Goal: Task Accomplishment & Management: Use online tool/utility

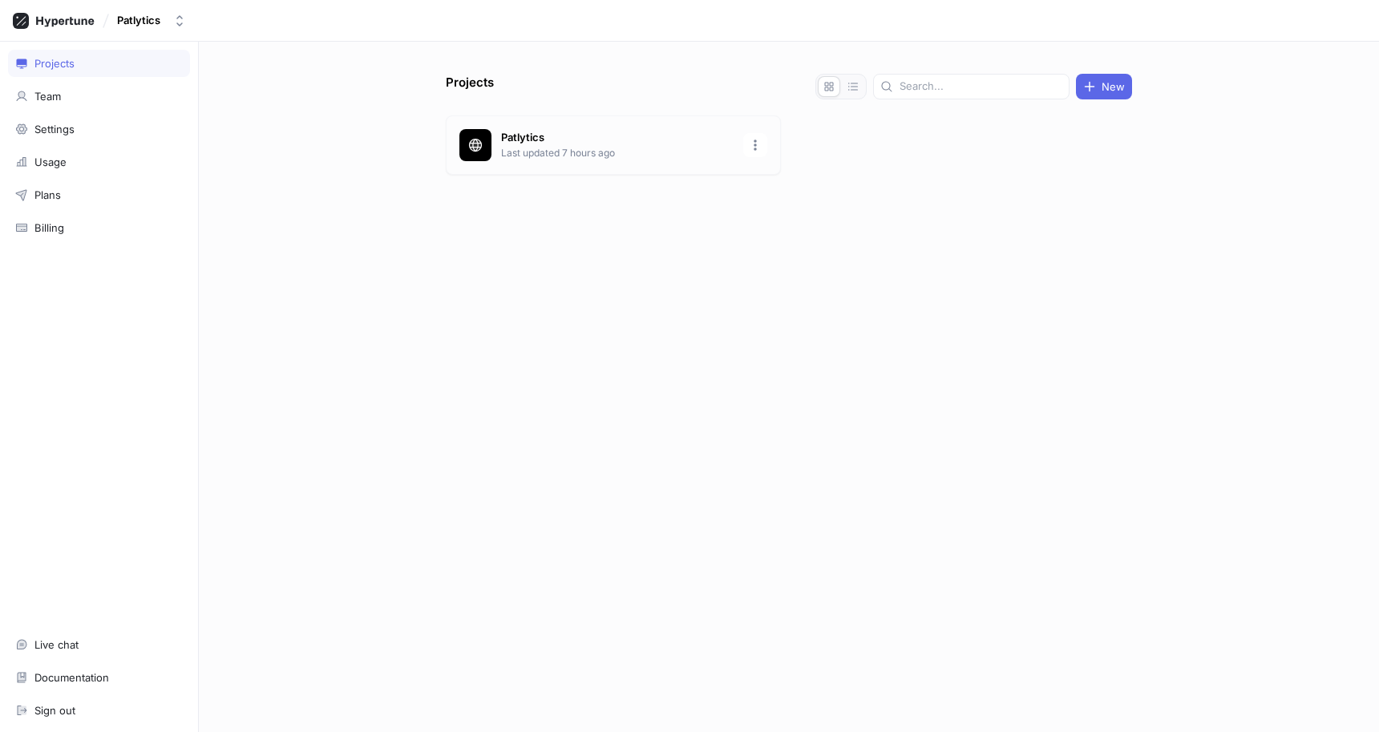
click at [637, 150] on p "Last updated 7 hours ago" at bounding box center [617, 153] width 233 height 14
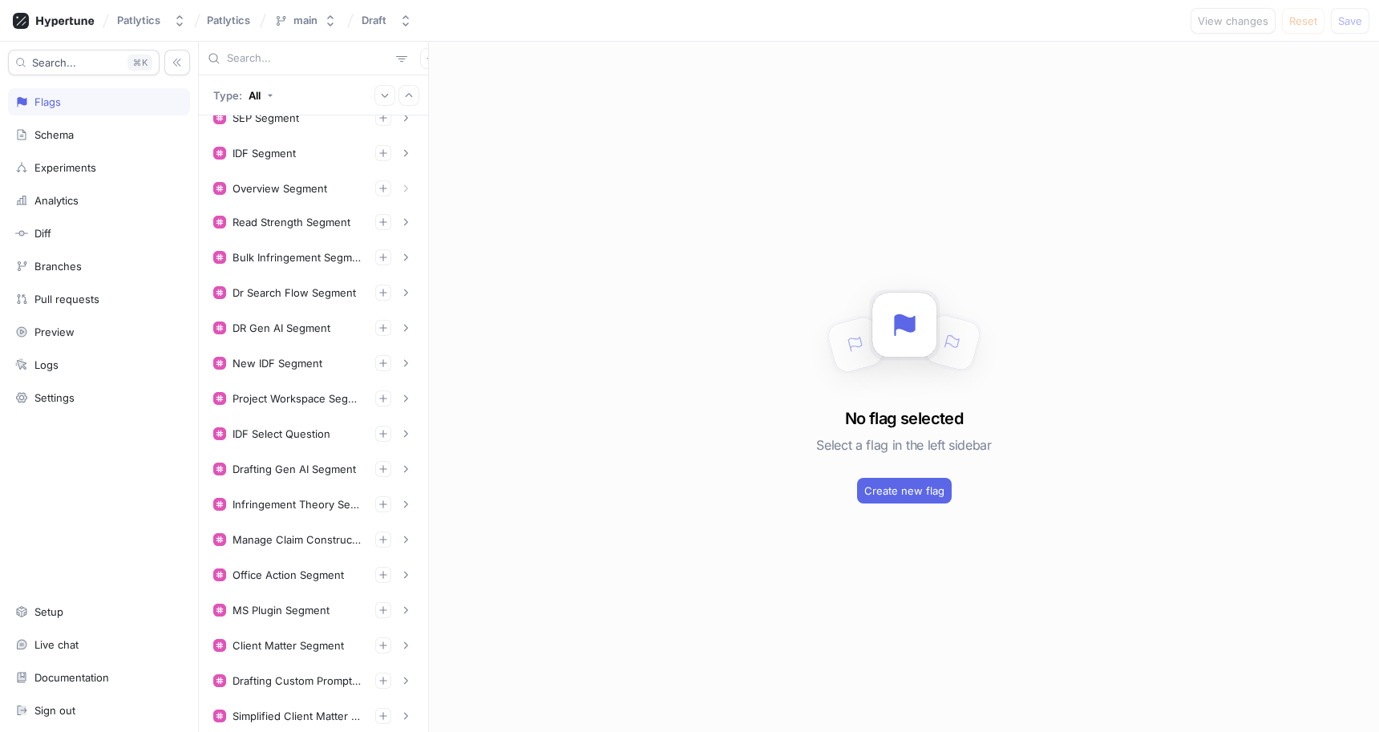
scroll to position [818, 0]
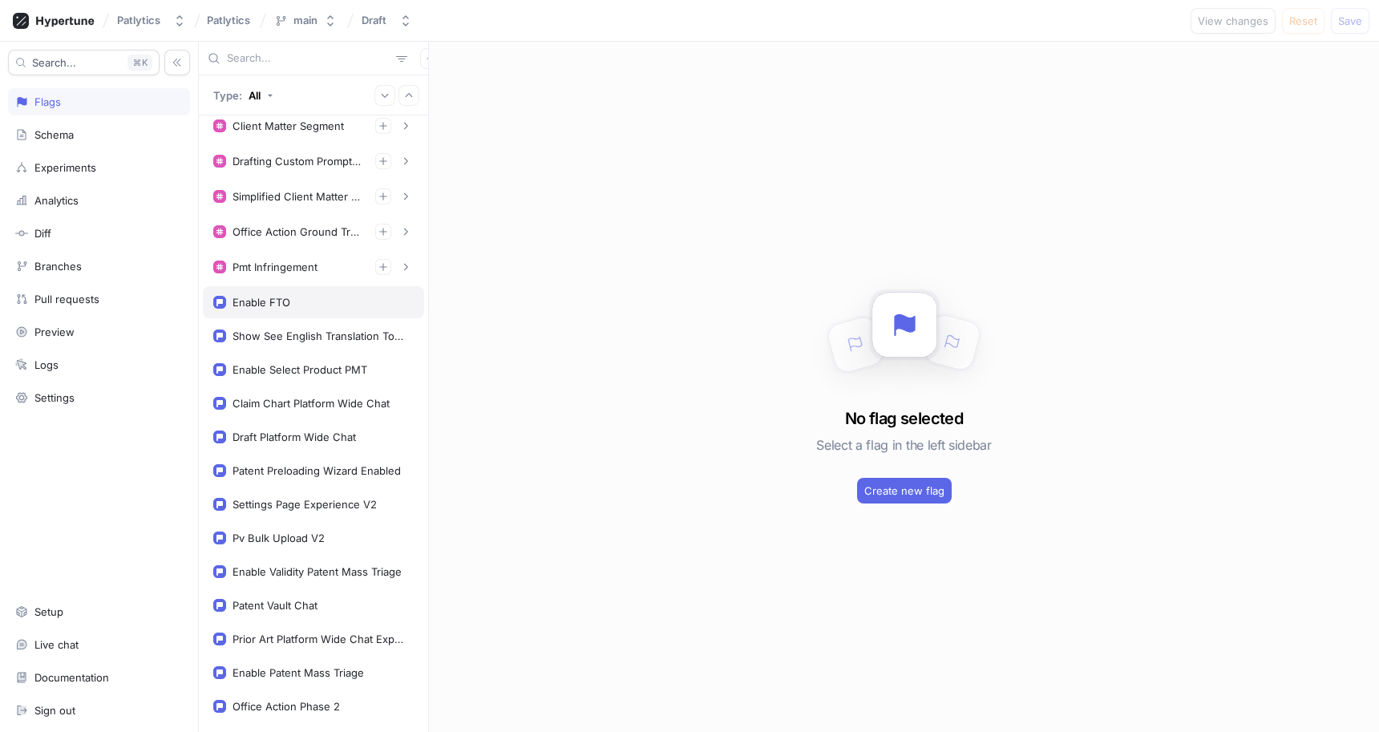
click at [351, 306] on div "Enable FTO" at bounding box center [313, 302] width 200 height 13
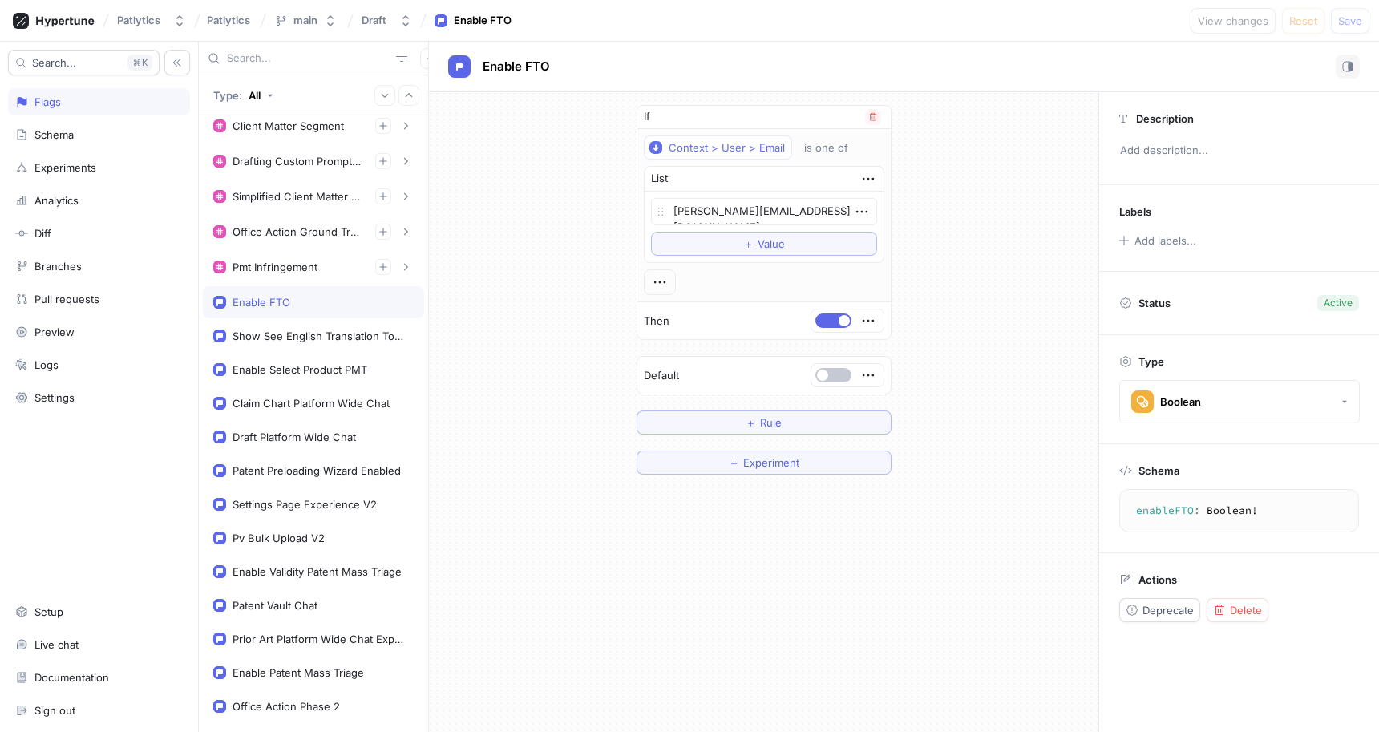
click at [821, 313] on div at bounding box center [848, 321] width 72 height 22
drag, startPoint x: 824, startPoint y: 320, endPoint x: 1093, endPoint y: 152, distance: 317.1
click at [824, 320] on button "button" at bounding box center [834, 321] width 36 height 14
click at [1334, 19] on button "Save" at bounding box center [1350, 21] width 38 height 26
click at [836, 320] on button "button" at bounding box center [834, 321] width 36 height 14
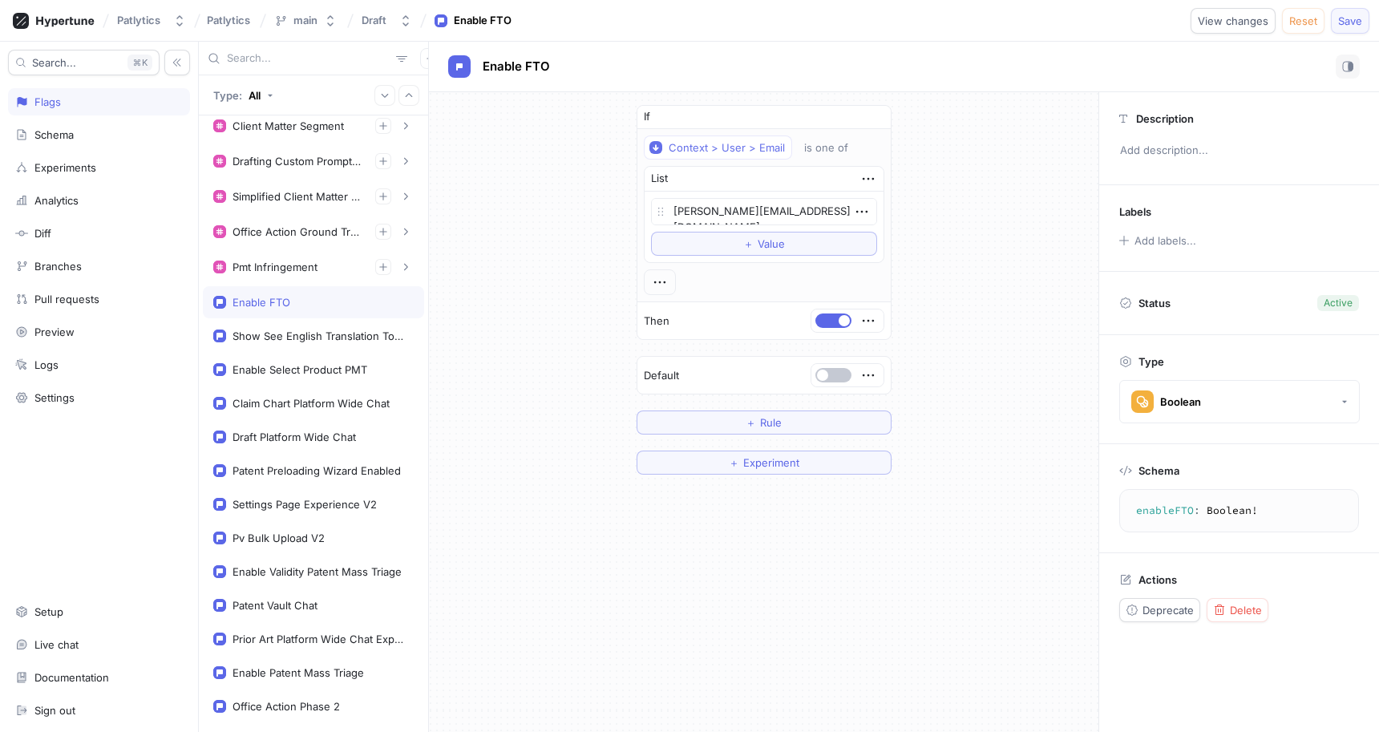
click at [1338, 18] on span "Save" at bounding box center [1350, 21] width 24 height 10
click at [828, 310] on div at bounding box center [848, 321] width 72 height 22
drag, startPoint x: 834, startPoint y: 318, endPoint x: 845, endPoint y: 318, distance: 11.3
click at [833, 320] on button "button" at bounding box center [834, 321] width 36 height 14
click at [1353, 23] on span "Save" at bounding box center [1350, 21] width 24 height 10
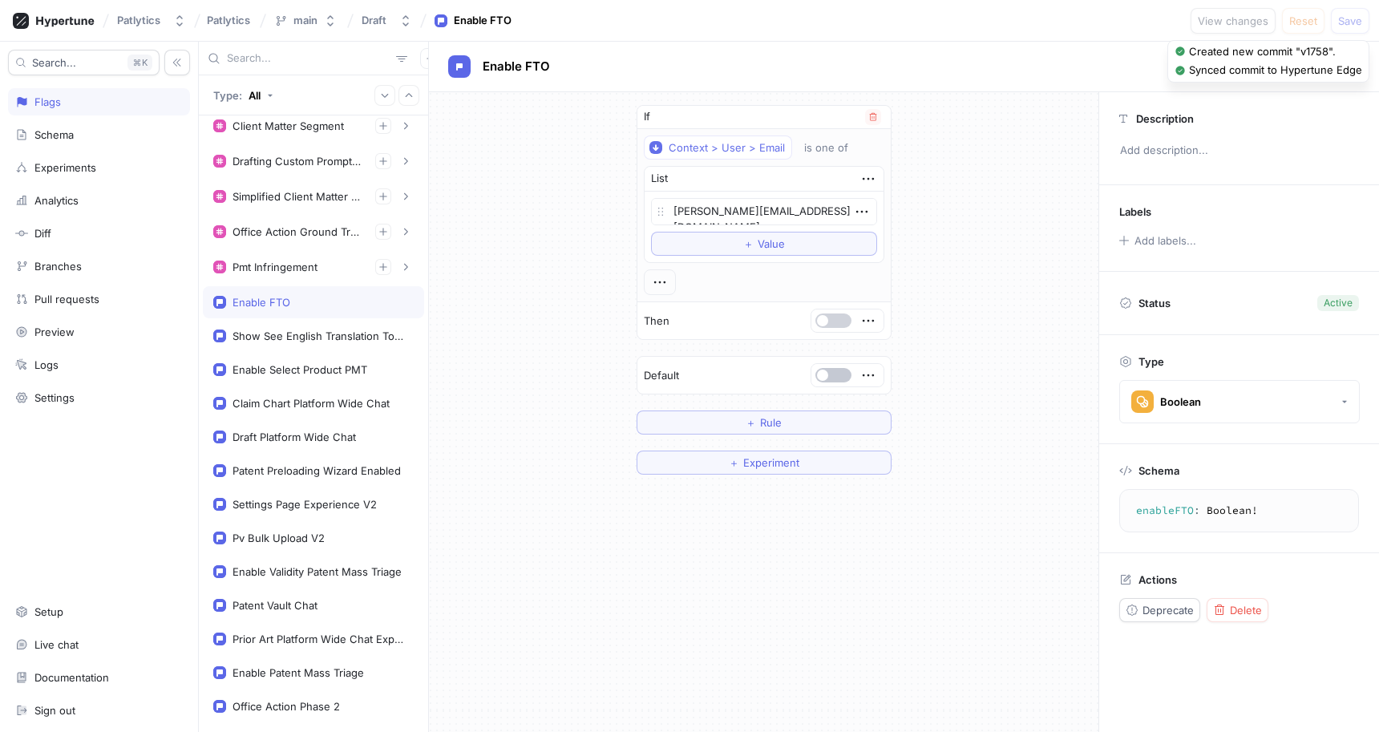
click at [834, 316] on button "button" at bounding box center [834, 321] width 36 height 14
click at [1352, 22] on span "Save" at bounding box center [1350, 21] width 24 height 10
type textarea "x"
